Goal: Task Accomplishment & Management: Manage account settings

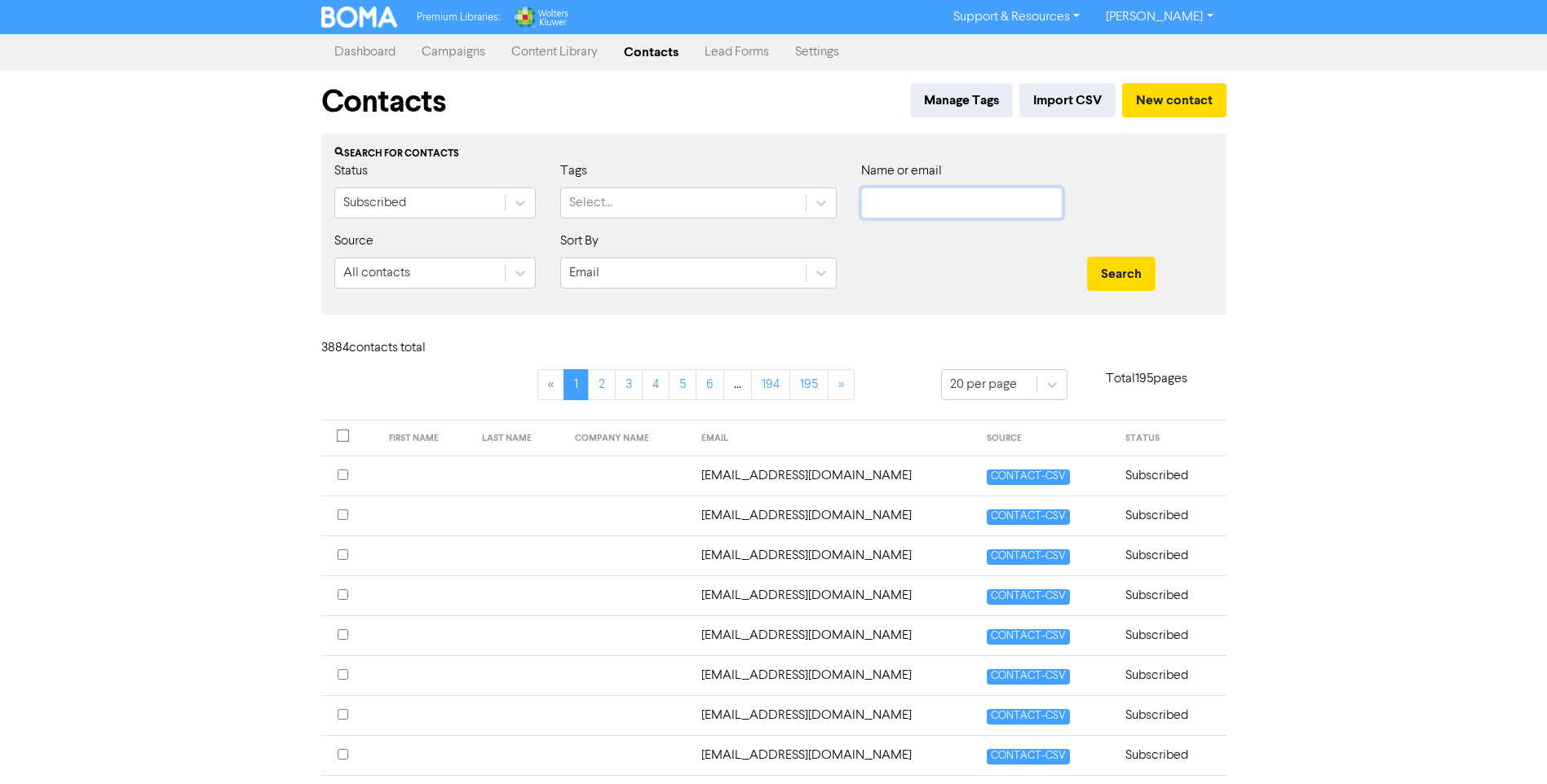
click at [962, 211] on input "text" at bounding box center [961, 203] width 202 height 31
paste input "[EMAIL_ADDRESS][DOMAIN_NAME]"
type input "[EMAIL_ADDRESS][DOMAIN_NAME]"
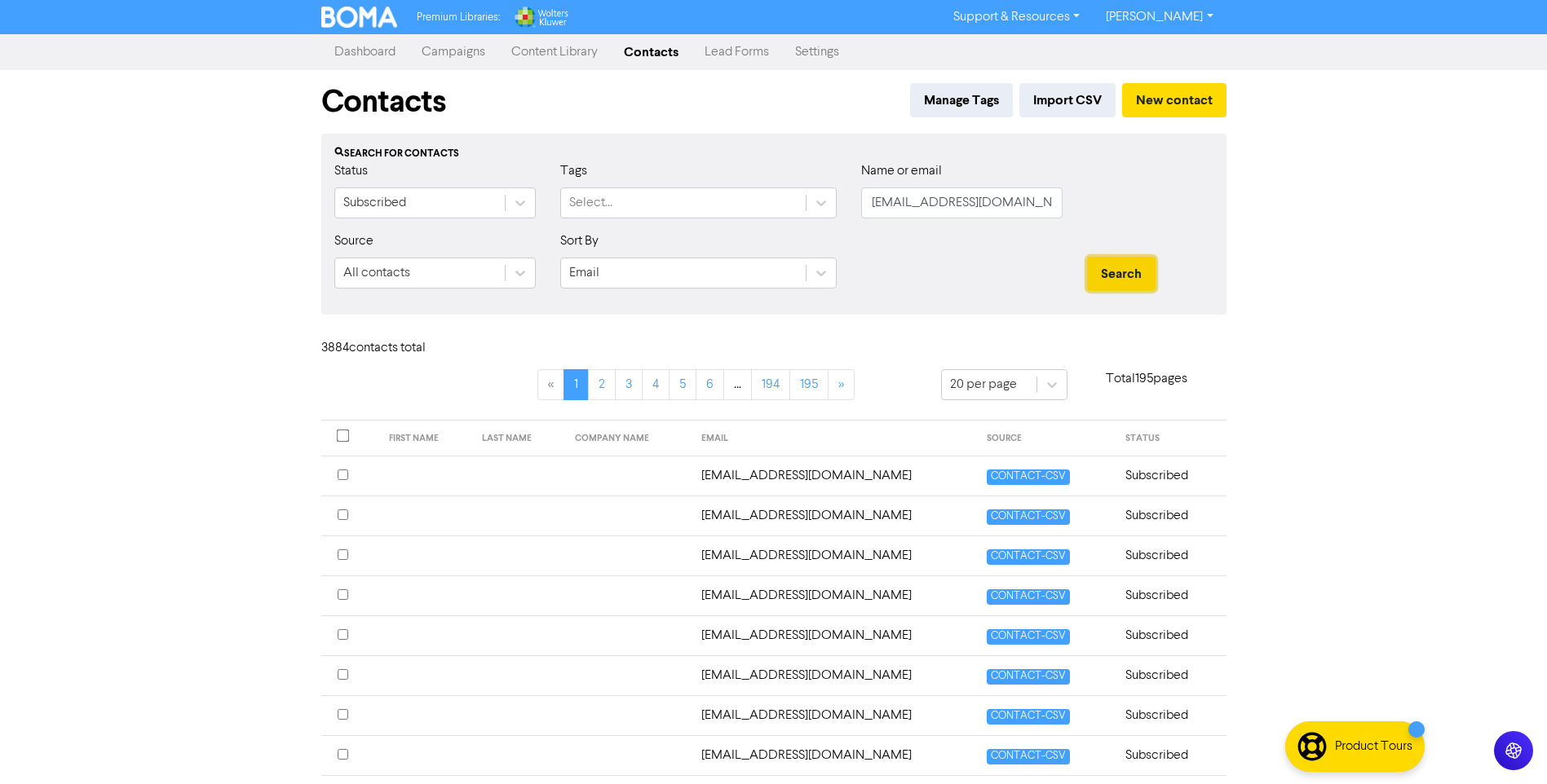
click at [1118, 271] on button "Search" at bounding box center [1121, 274] width 69 height 34
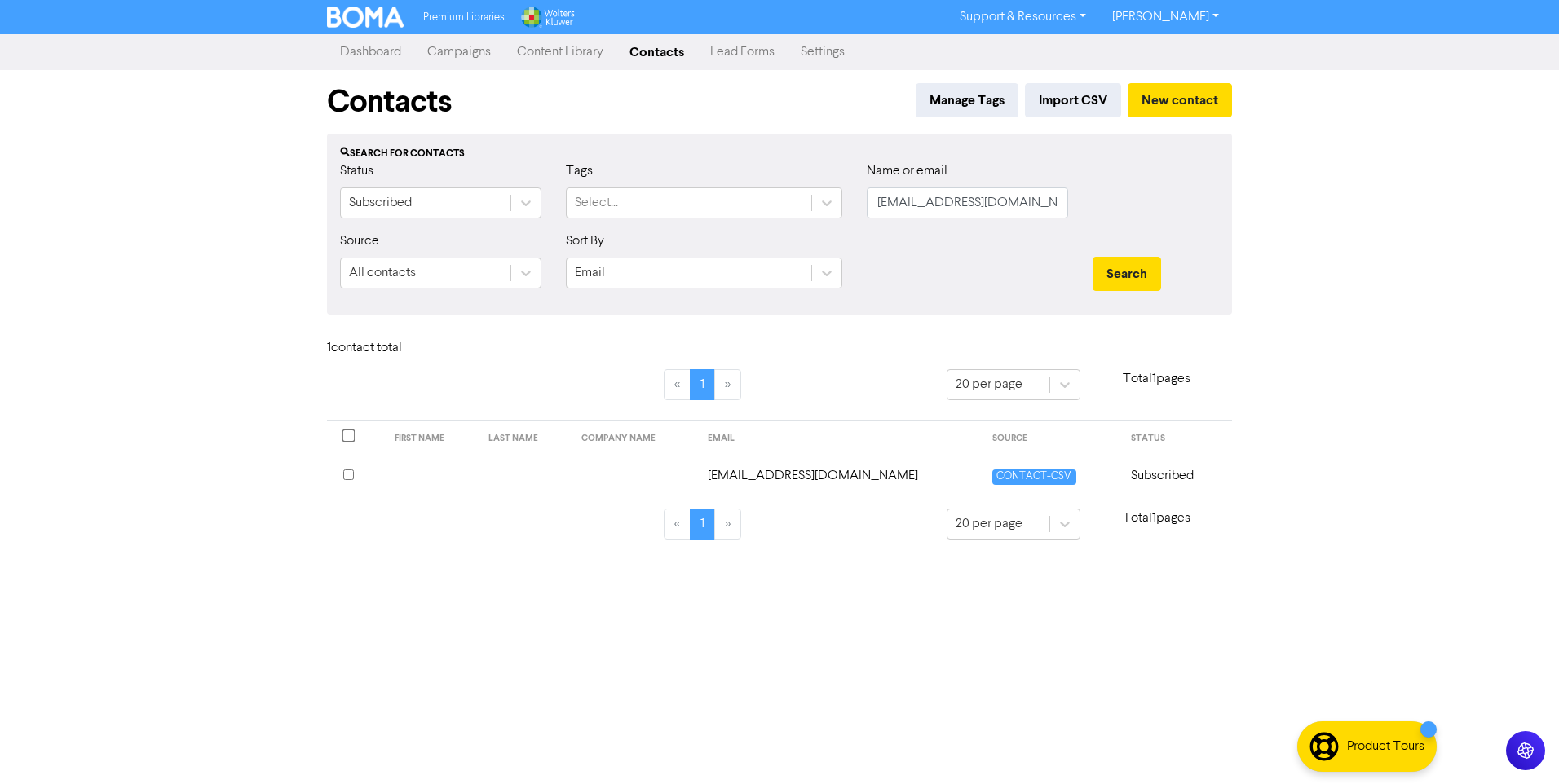
click at [791, 478] on td "[EMAIL_ADDRESS][DOMAIN_NAME]" at bounding box center [841, 476] width 285 height 40
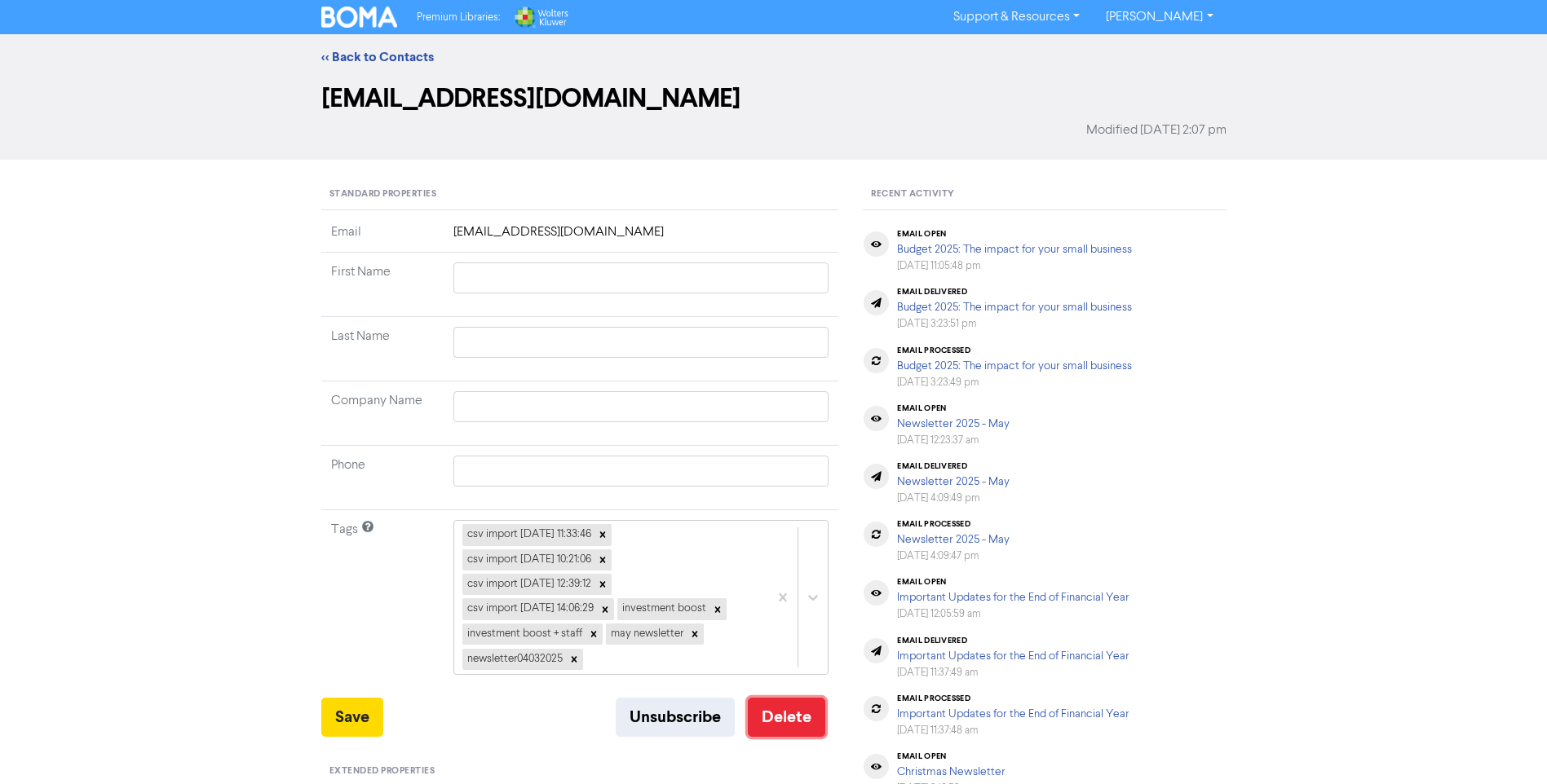
click at [782, 714] on button "Delete" at bounding box center [787, 717] width 78 height 39
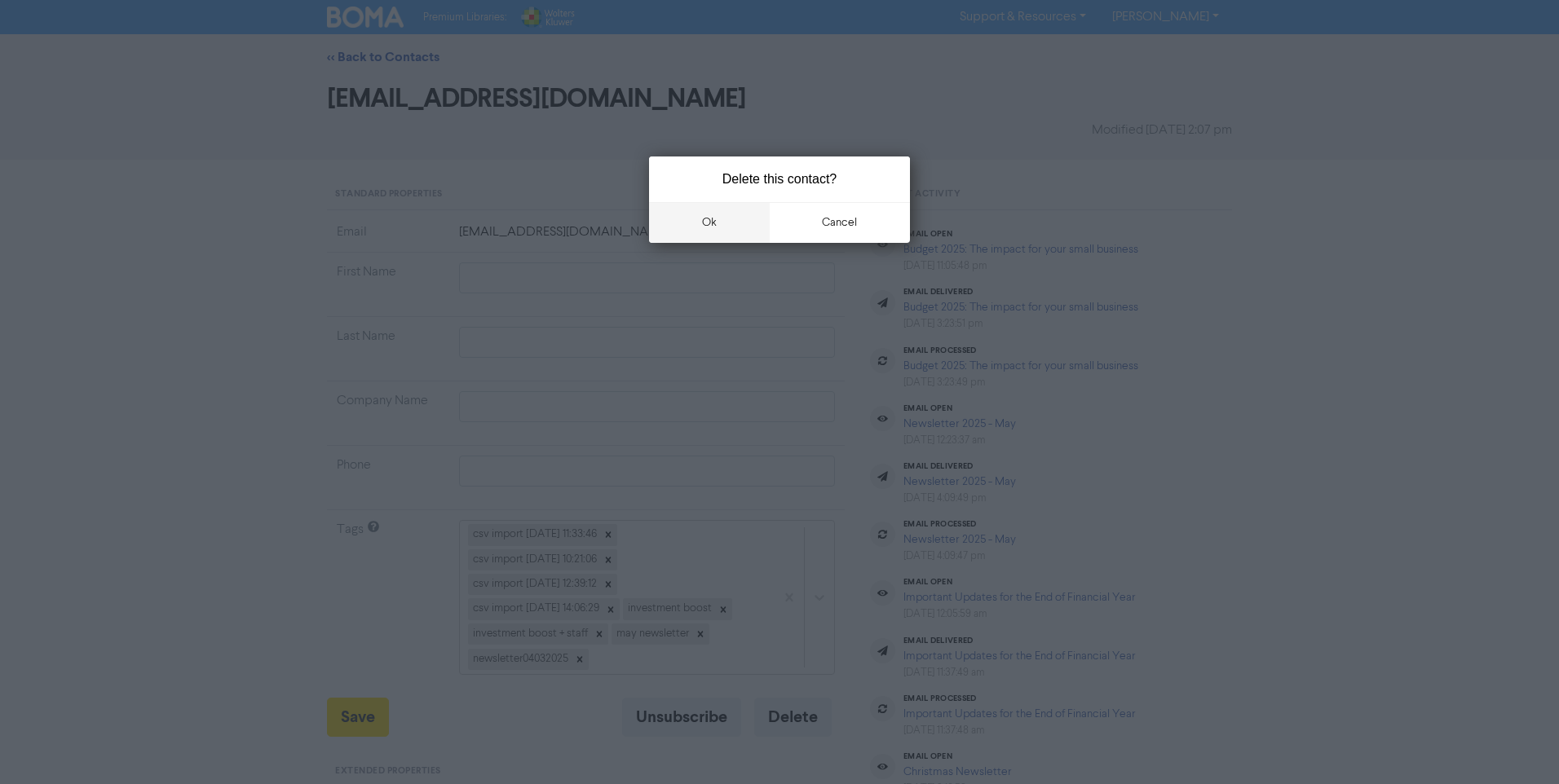
click at [713, 216] on button "ok" at bounding box center [709, 222] width 121 height 41
